Goal: Obtain resource: Download file/media

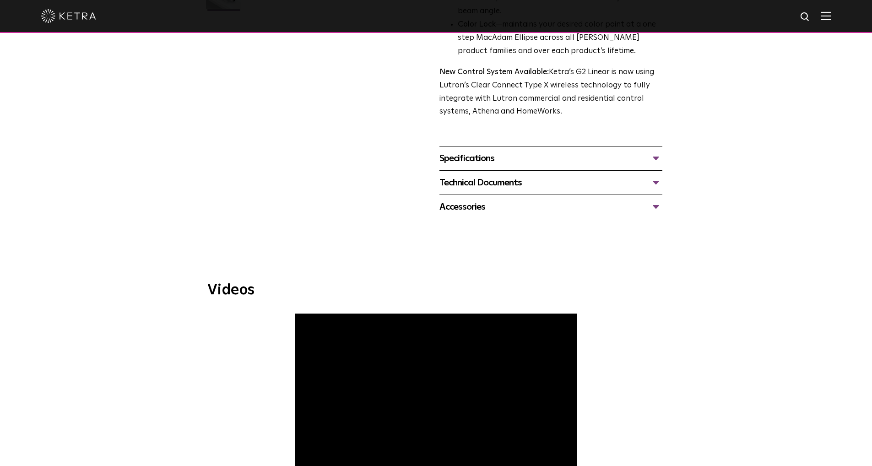
scroll to position [320, 0]
click at [655, 184] on div "Technical Documents" at bounding box center [550, 182] width 223 height 15
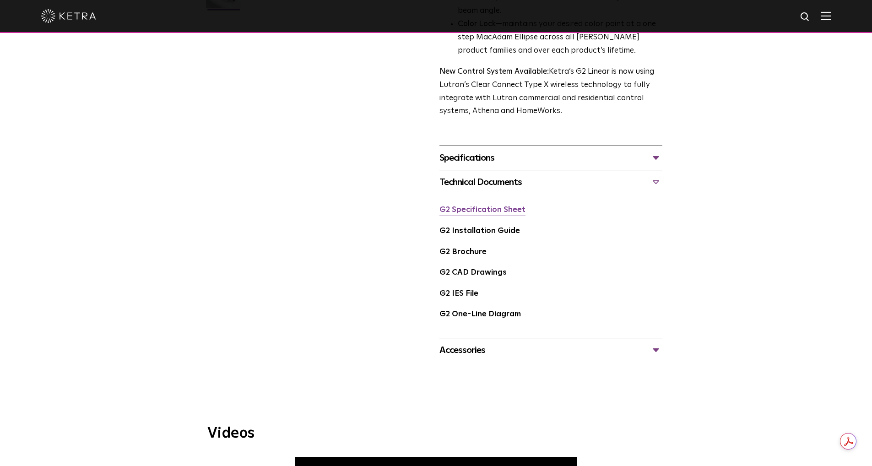
click at [482, 211] on link "G2 Specification Sheet" at bounding box center [482, 210] width 86 height 8
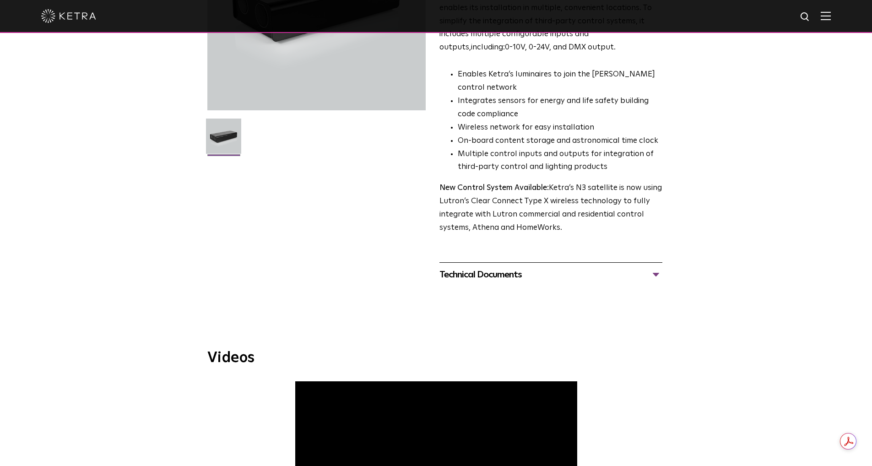
scroll to position [183, 0]
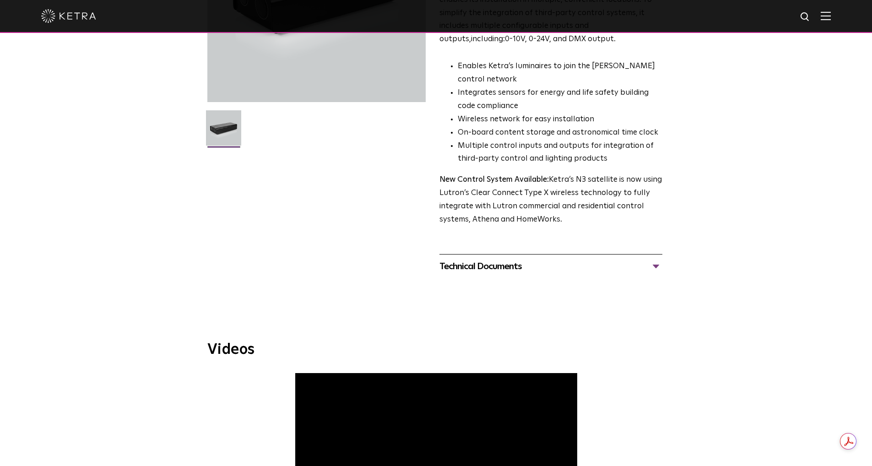
click at [535, 269] on div "Technical Documents" at bounding box center [550, 266] width 223 height 15
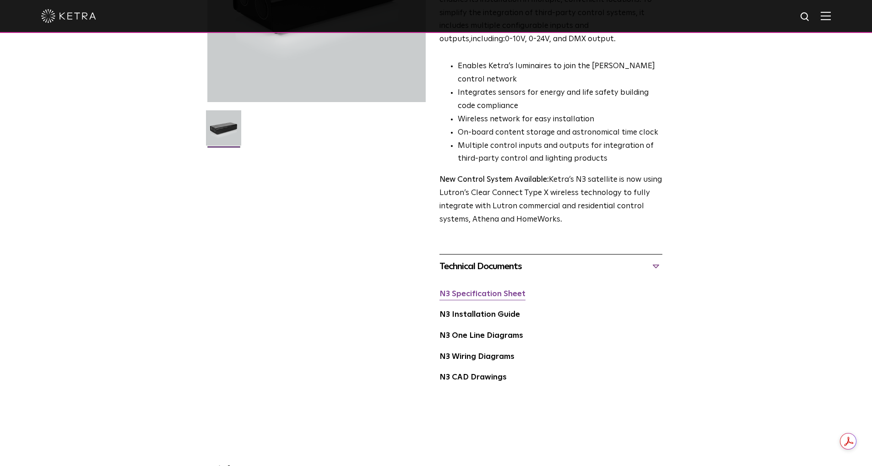
click at [511, 296] on link "N3 Specification Sheet" at bounding box center [482, 294] width 86 height 8
